Goal: Find specific page/section: Find specific page/section

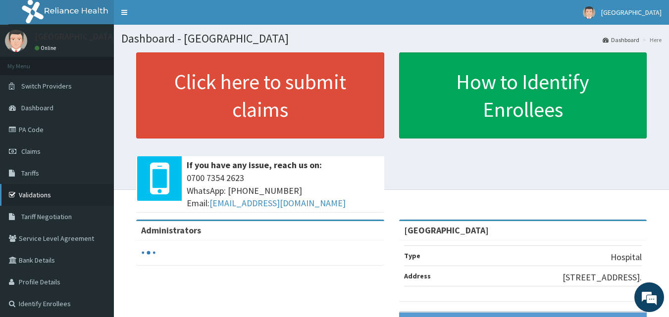
click at [86, 199] on link "Validations" at bounding box center [57, 195] width 114 height 22
click at [53, 195] on link "Validations" at bounding box center [57, 195] width 114 height 22
